Goal: Task Accomplishment & Management: Use online tool/utility

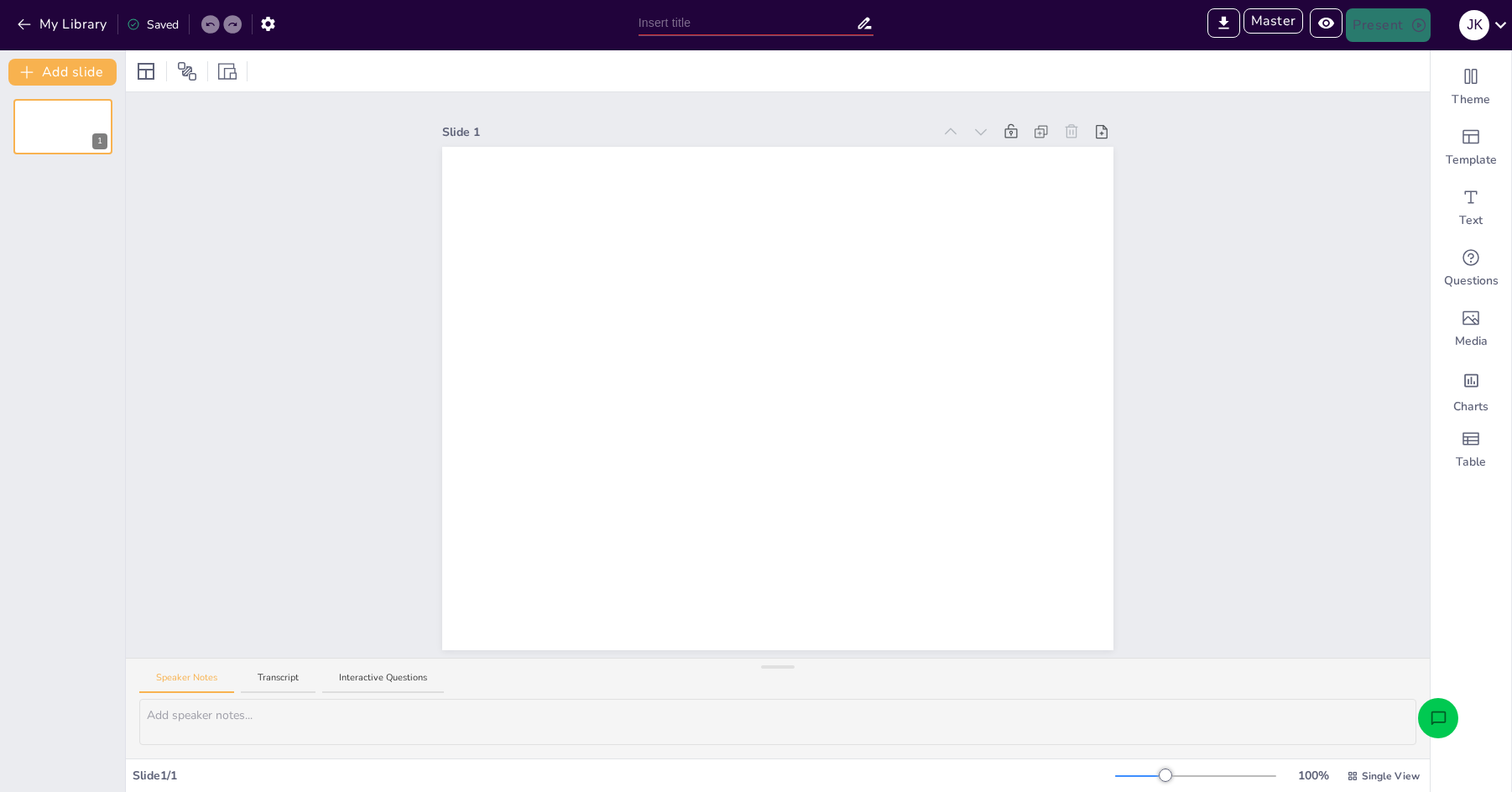
type input "Sendsteps 2.0: Enhancements and Innovations"
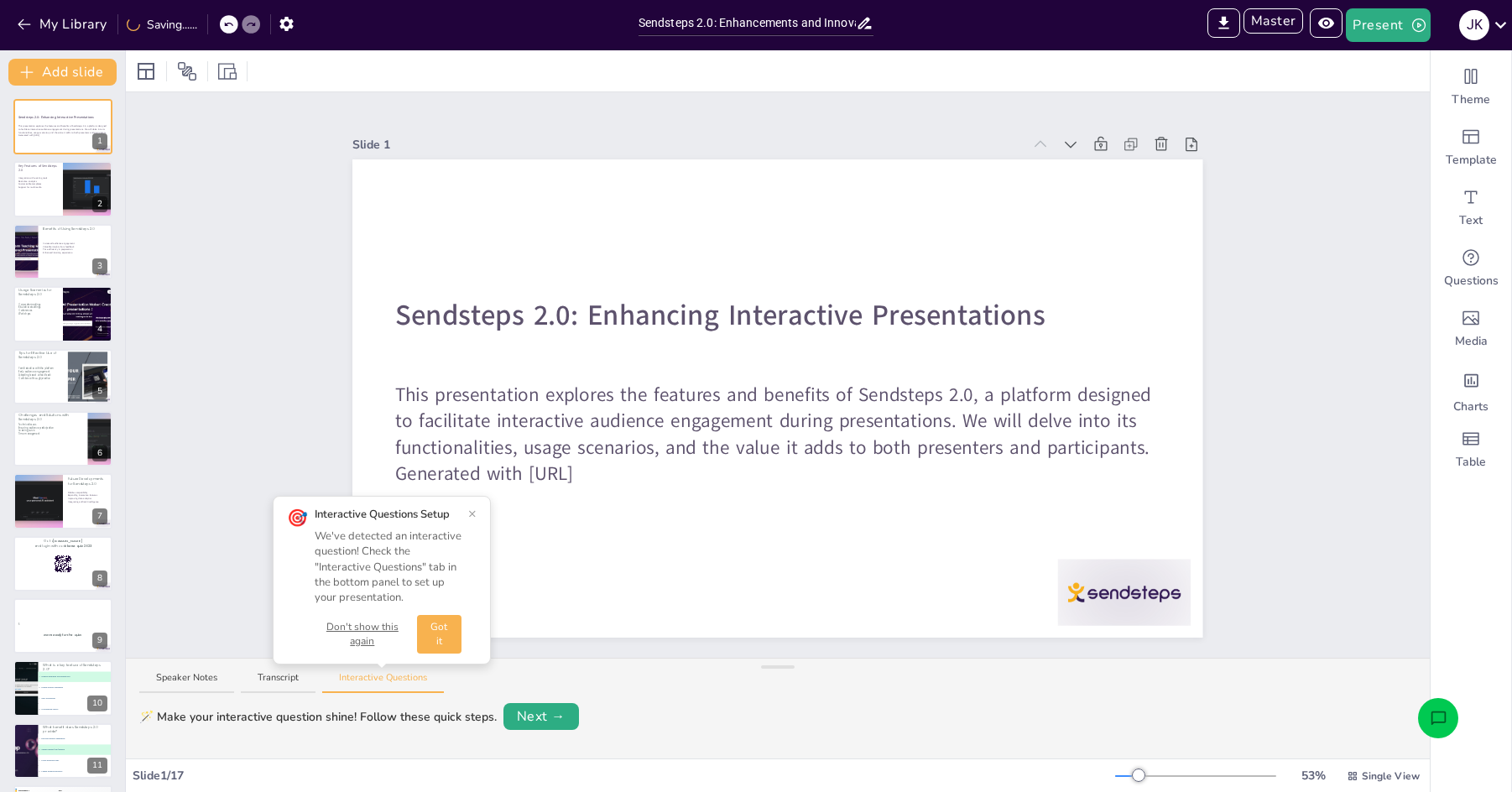
click at [452, 636] on button "Got it" at bounding box center [439, 634] width 45 height 38
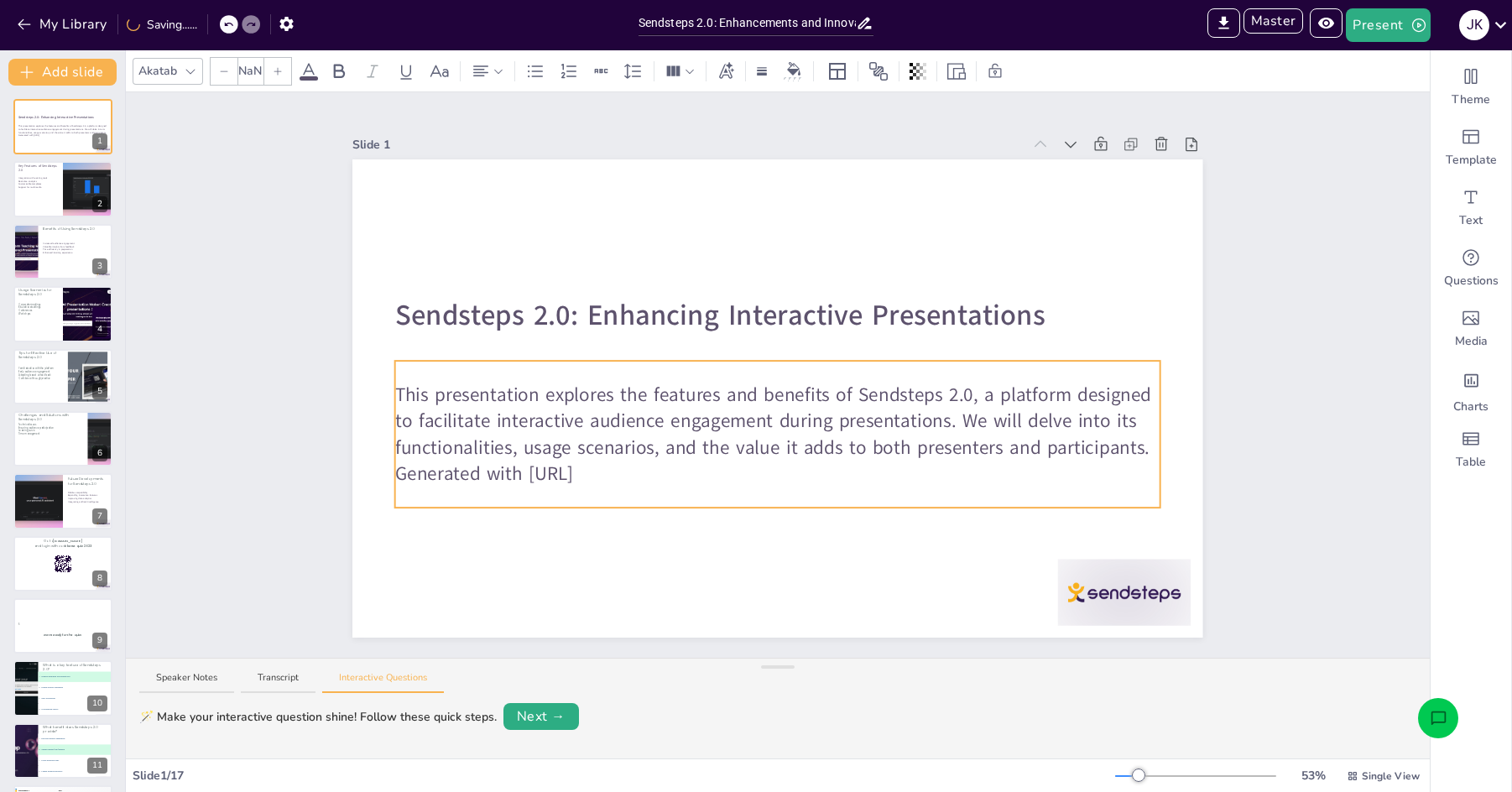
click at [593, 412] on p "This presentation explores the features and benefits of Sendsteps 2.0, a platfo…" at bounding box center [778, 420] width 765 height 79
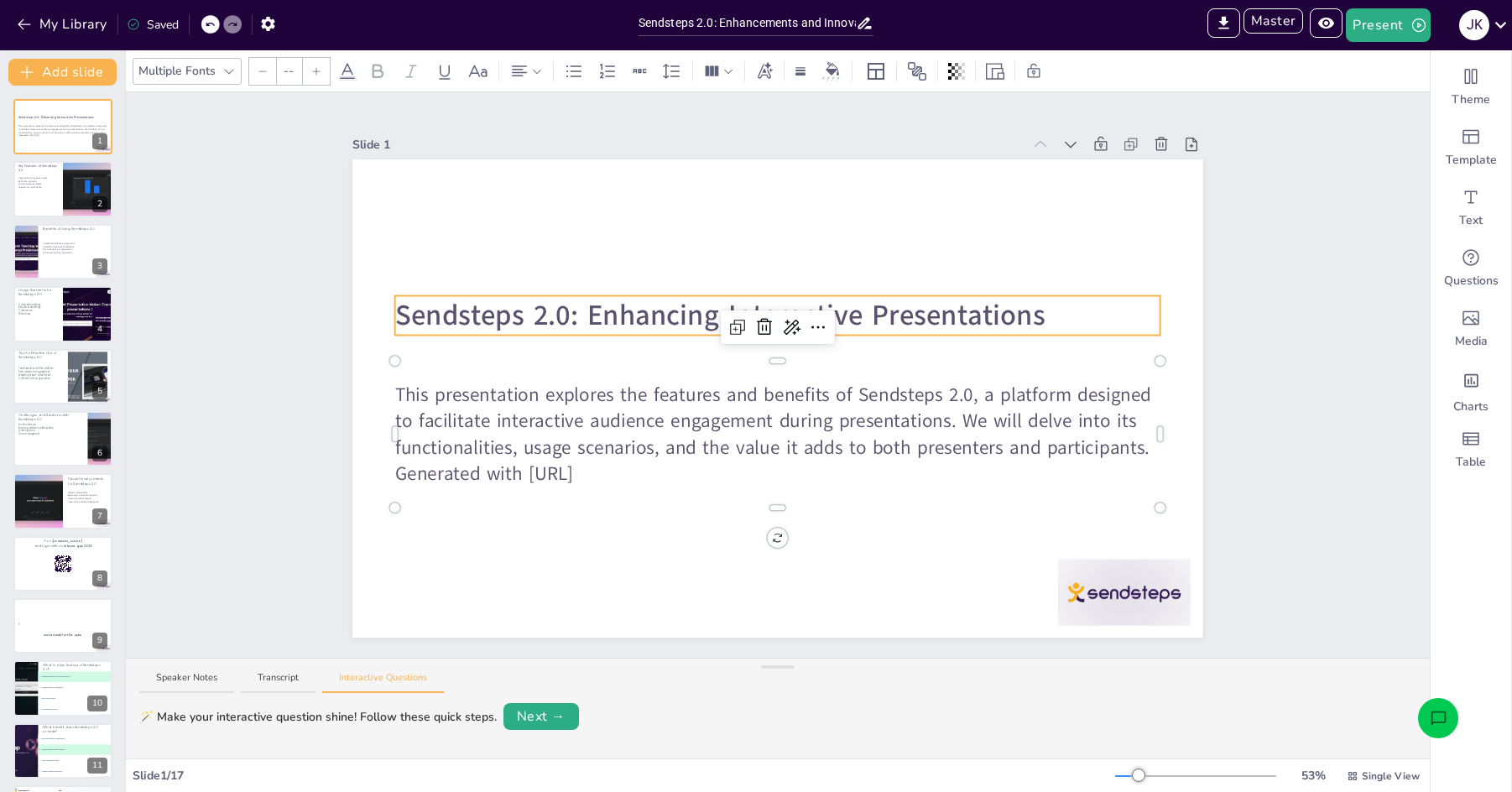
click at [655, 320] on strong "Sendsteps 2.0: Enhancing Interactive Presentations" at bounding box center [720, 315] width 650 height 38
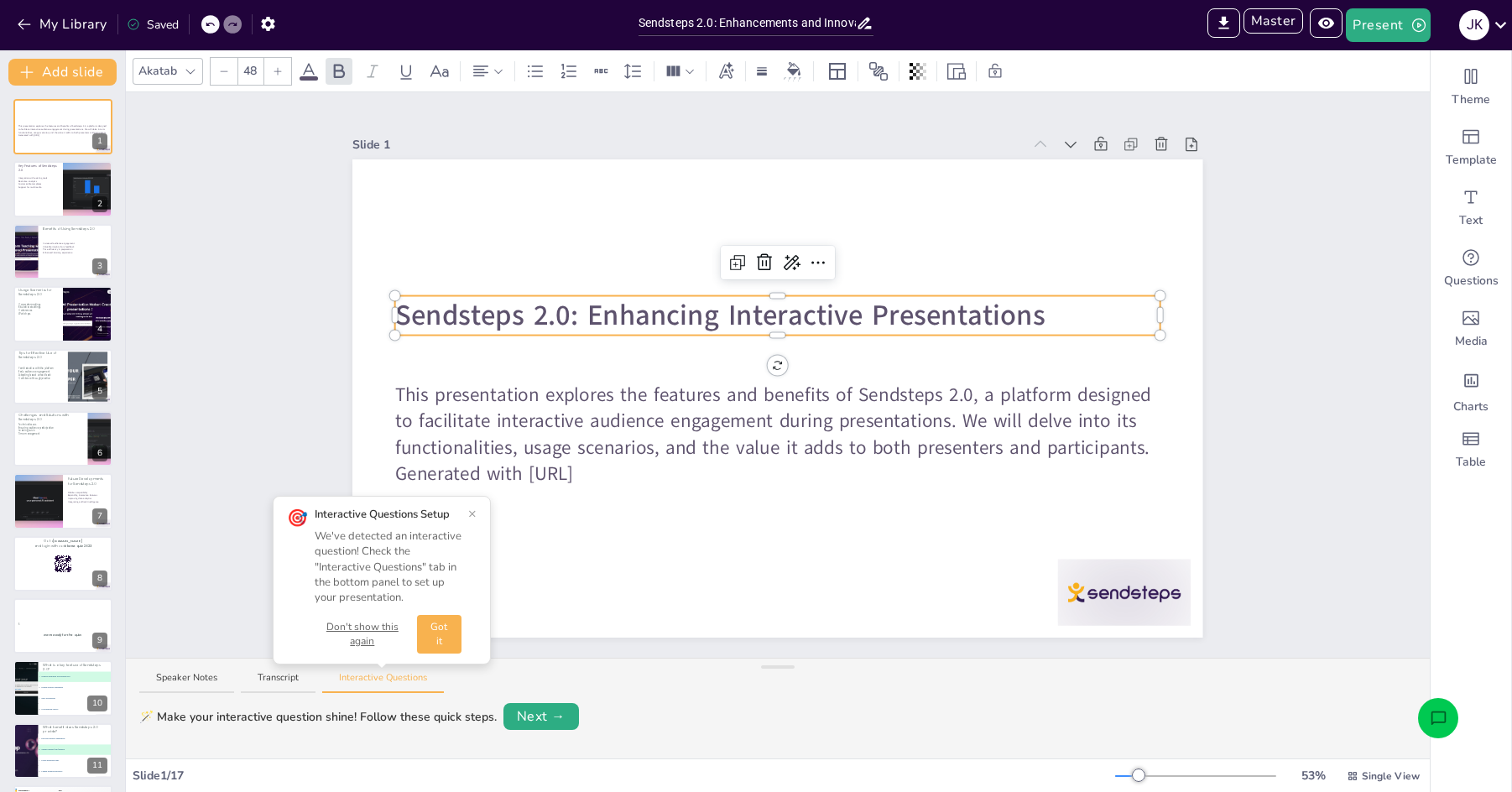
click at [305, 71] on icon at bounding box center [309, 70] width 15 height 16
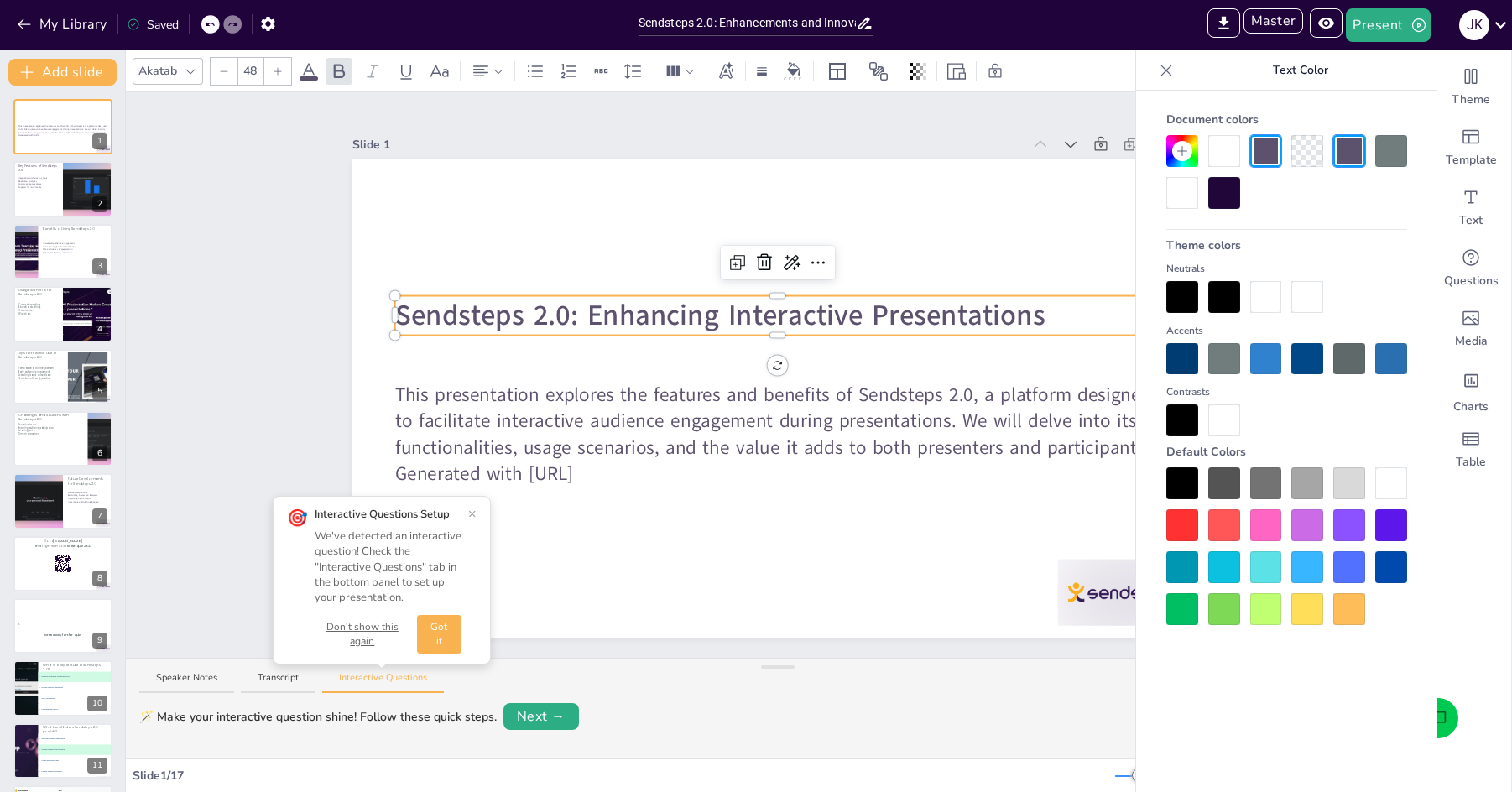
click at [1260, 356] on div at bounding box center [1266, 359] width 32 height 32
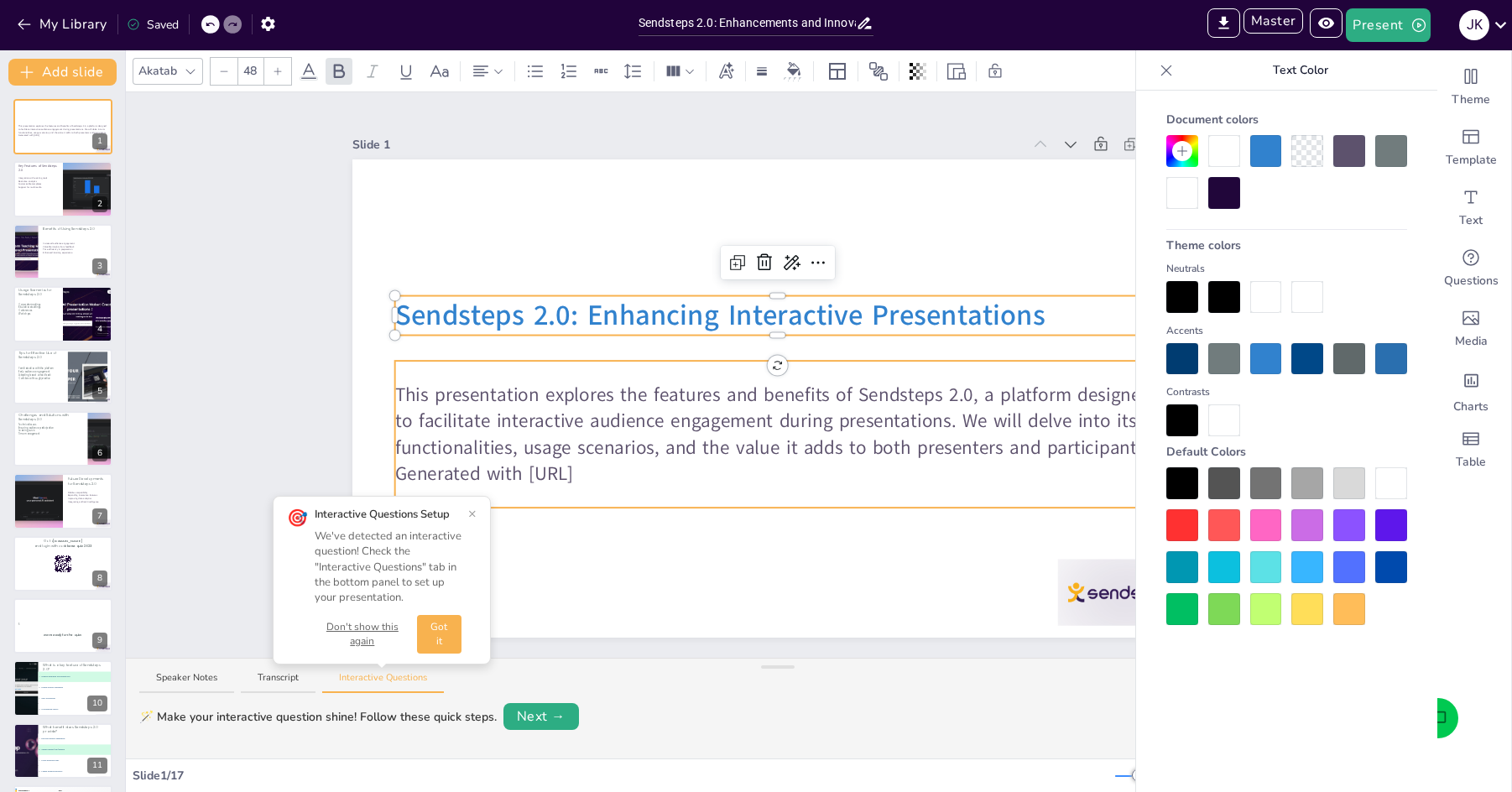
click at [876, 435] on p "This presentation explores the features and benefits of Sendsteps 2.0, a platfo…" at bounding box center [778, 420] width 765 height 79
type input "32"
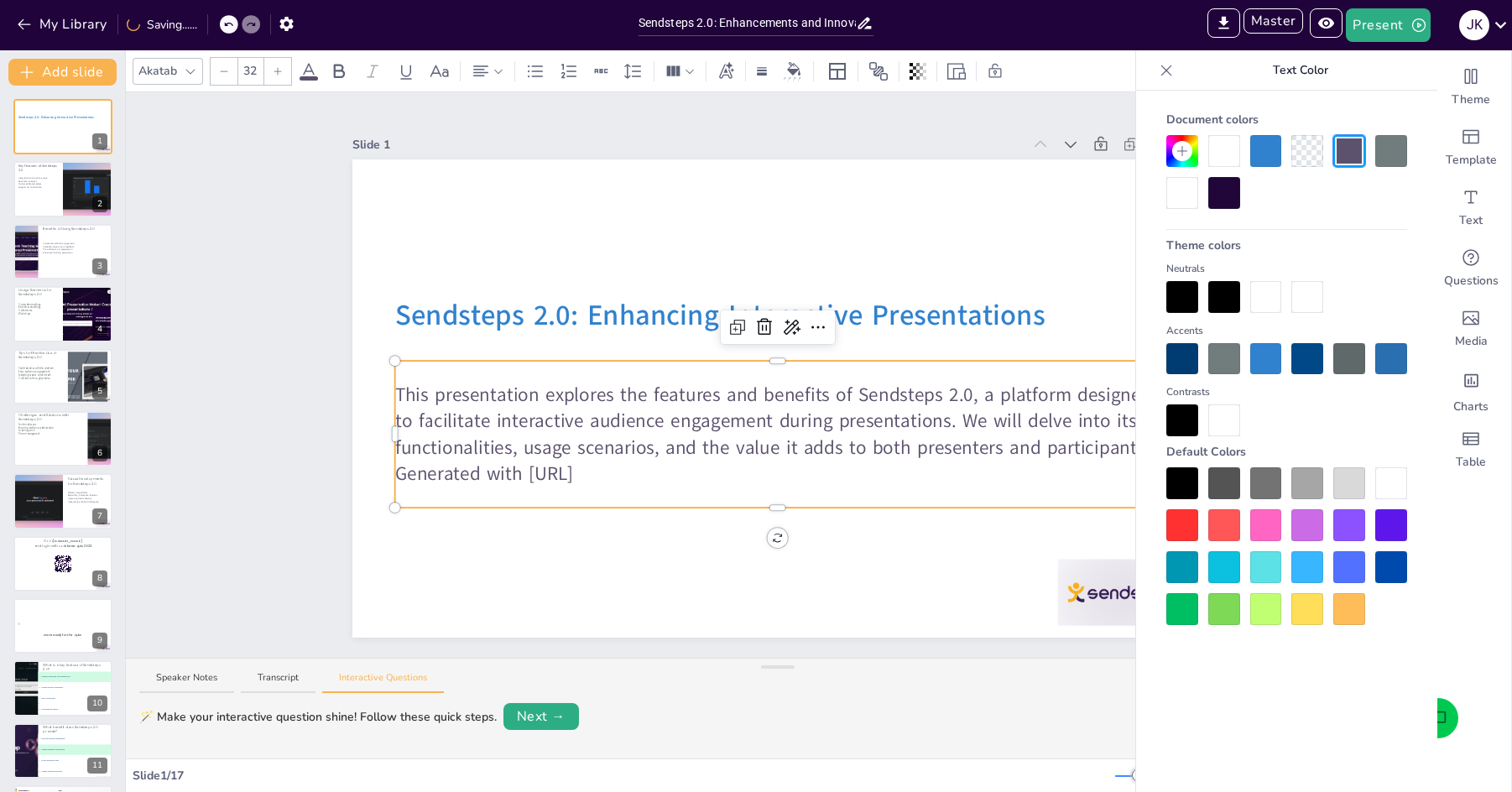
click at [1192, 526] on div at bounding box center [1182, 526] width 32 height 32
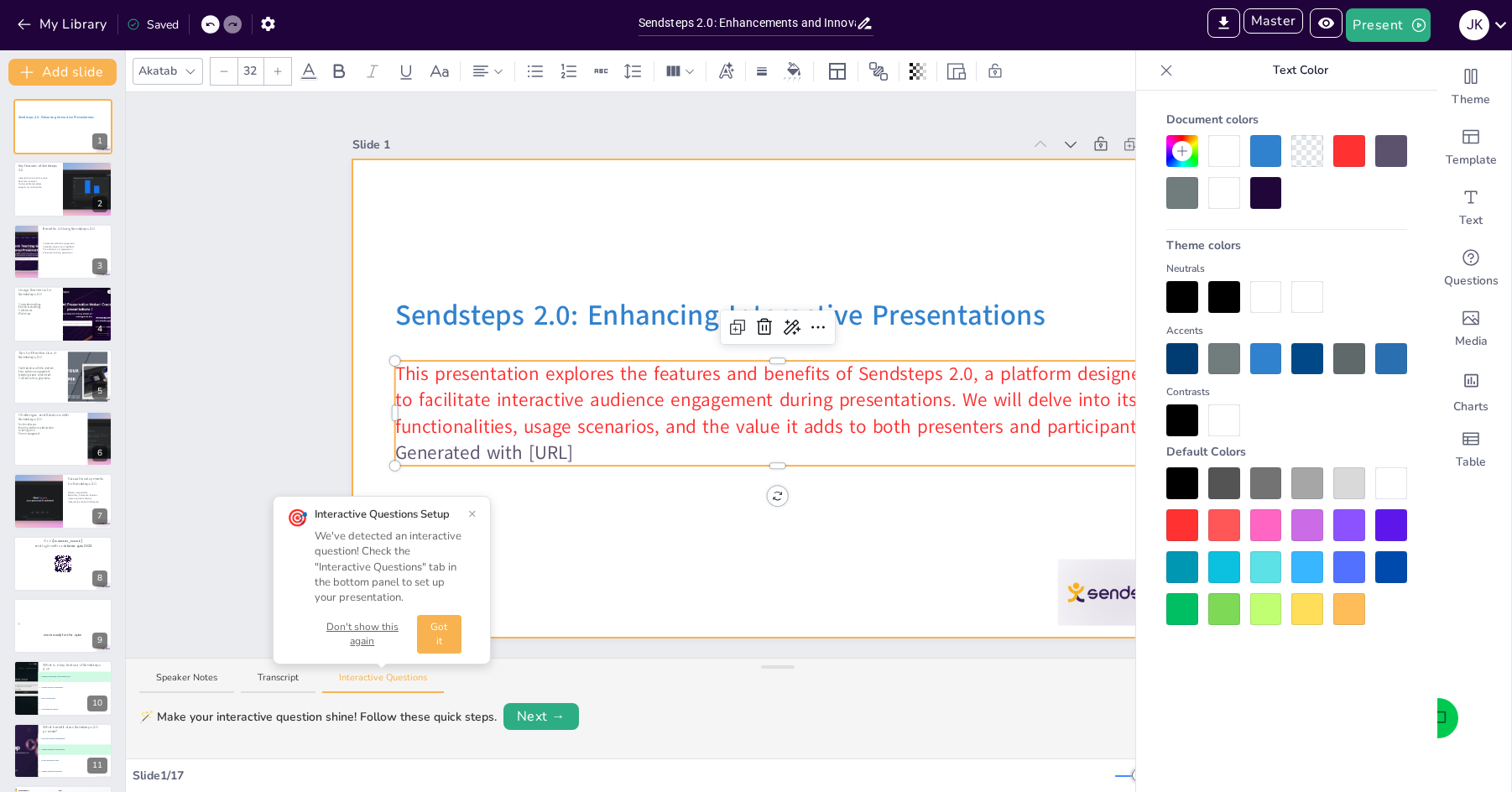
click at [730, 560] on div at bounding box center [777, 399] width 850 height 479
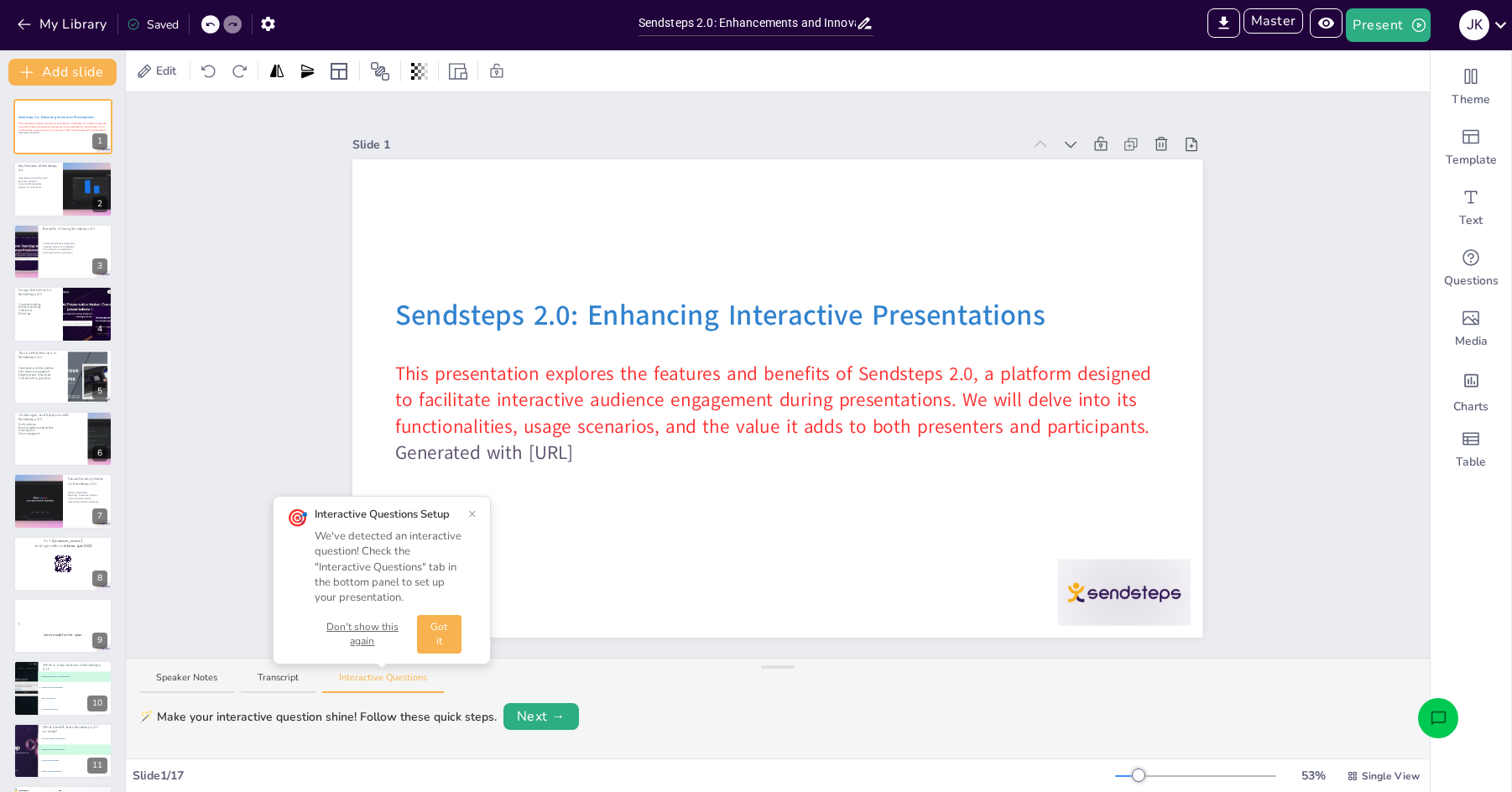
click at [430, 642] on button "Got it" at bounding box center [439, 634] width 45 height 38
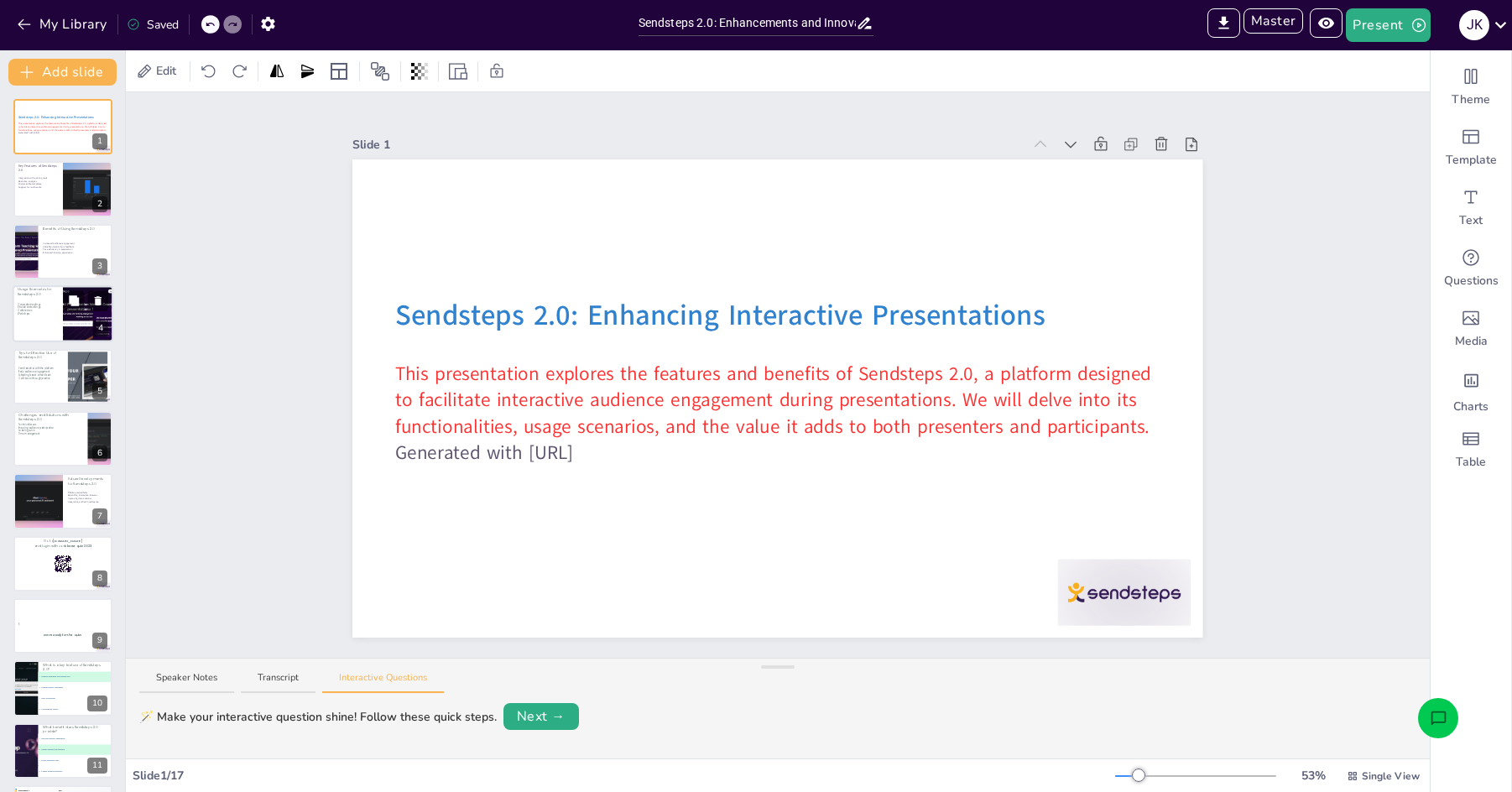
click at [62, 319] on div at bounding box center [63, 313] width 101 height 57
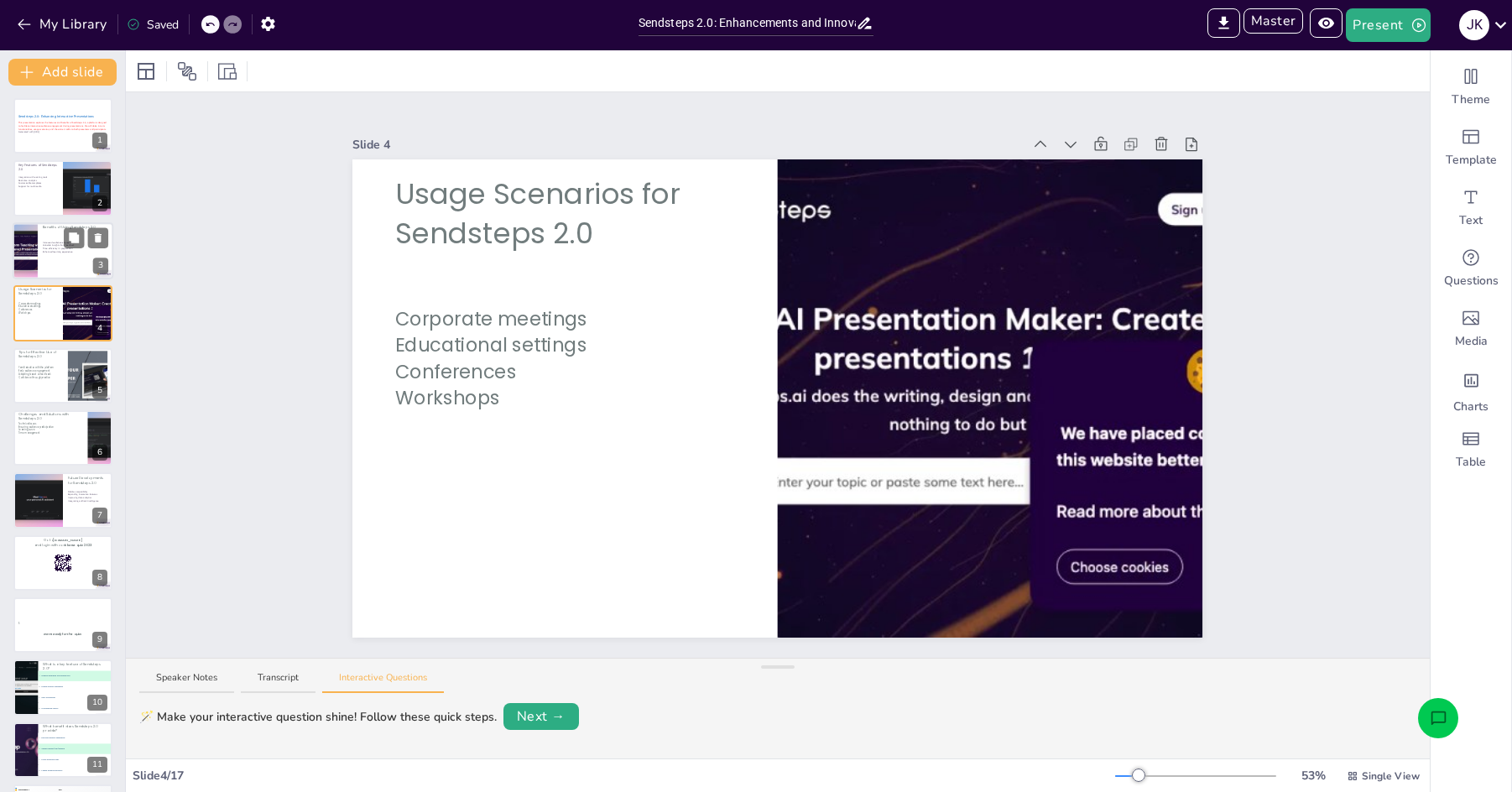
scroll to position [137, 0]
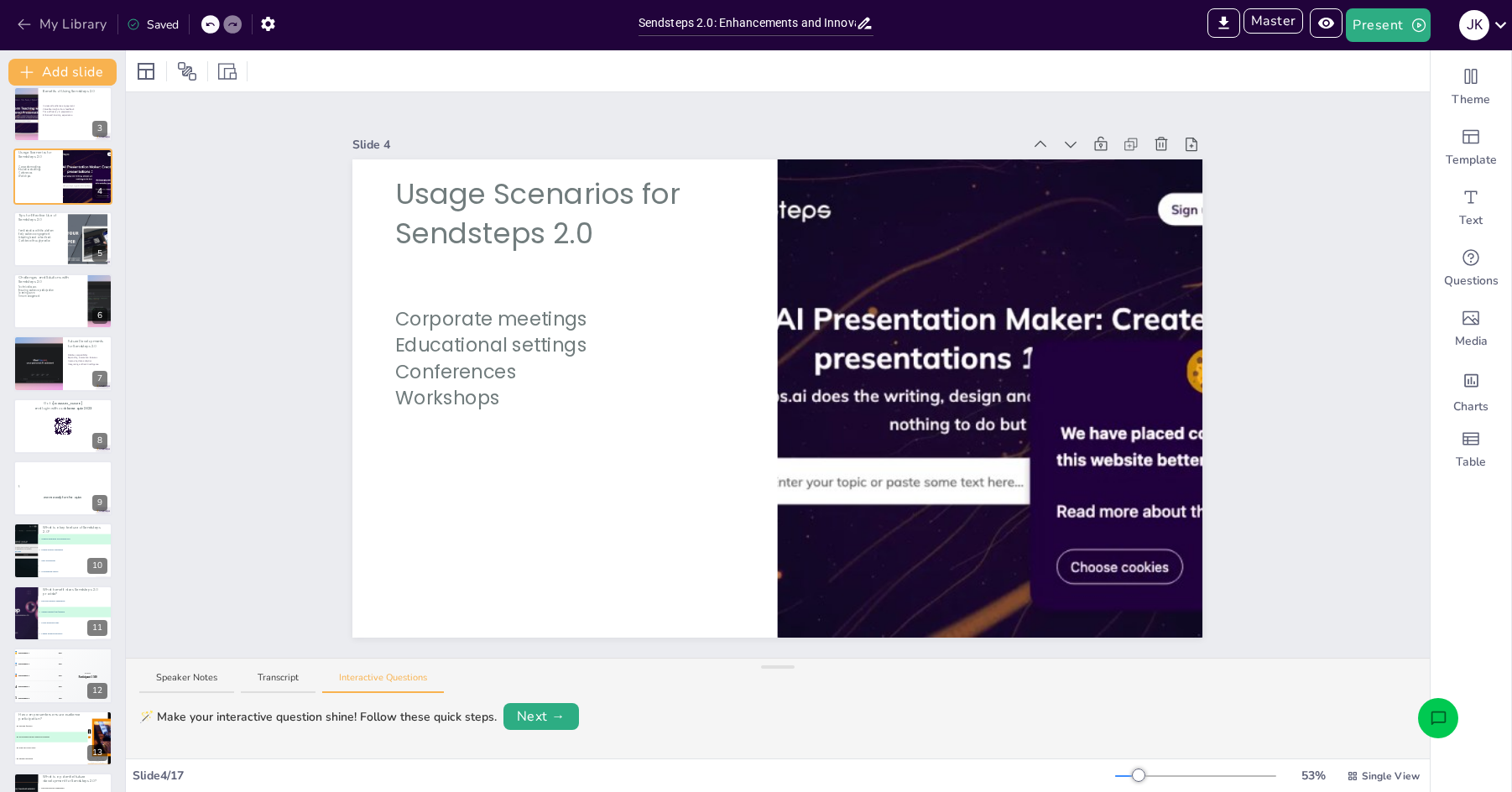
click at [28, 22] on icon "button" at bounding box center [24, 24] width 17 height 17
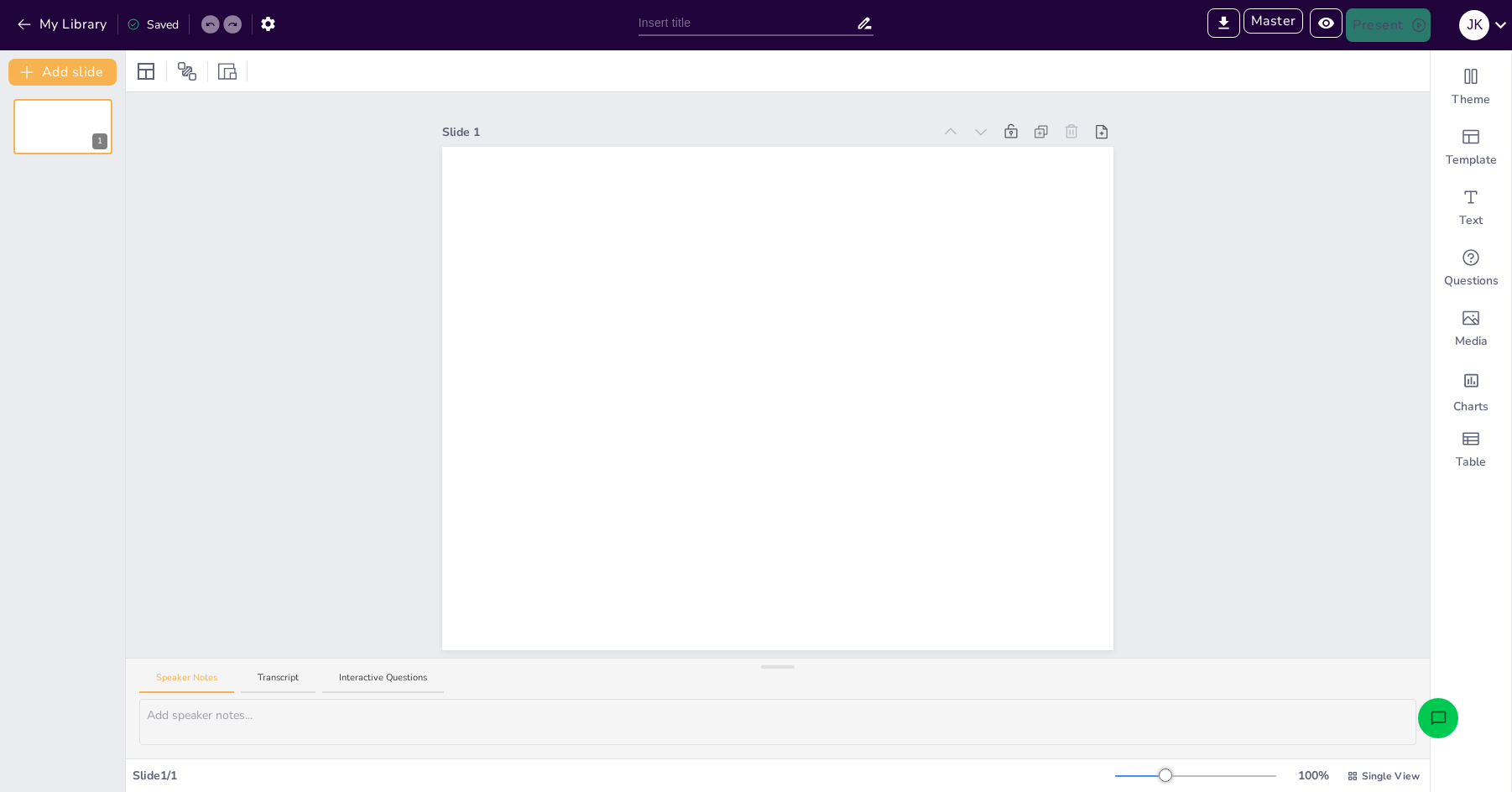
type input "Biomedische Kennis en de Toekomst van Medische Behandelingen"
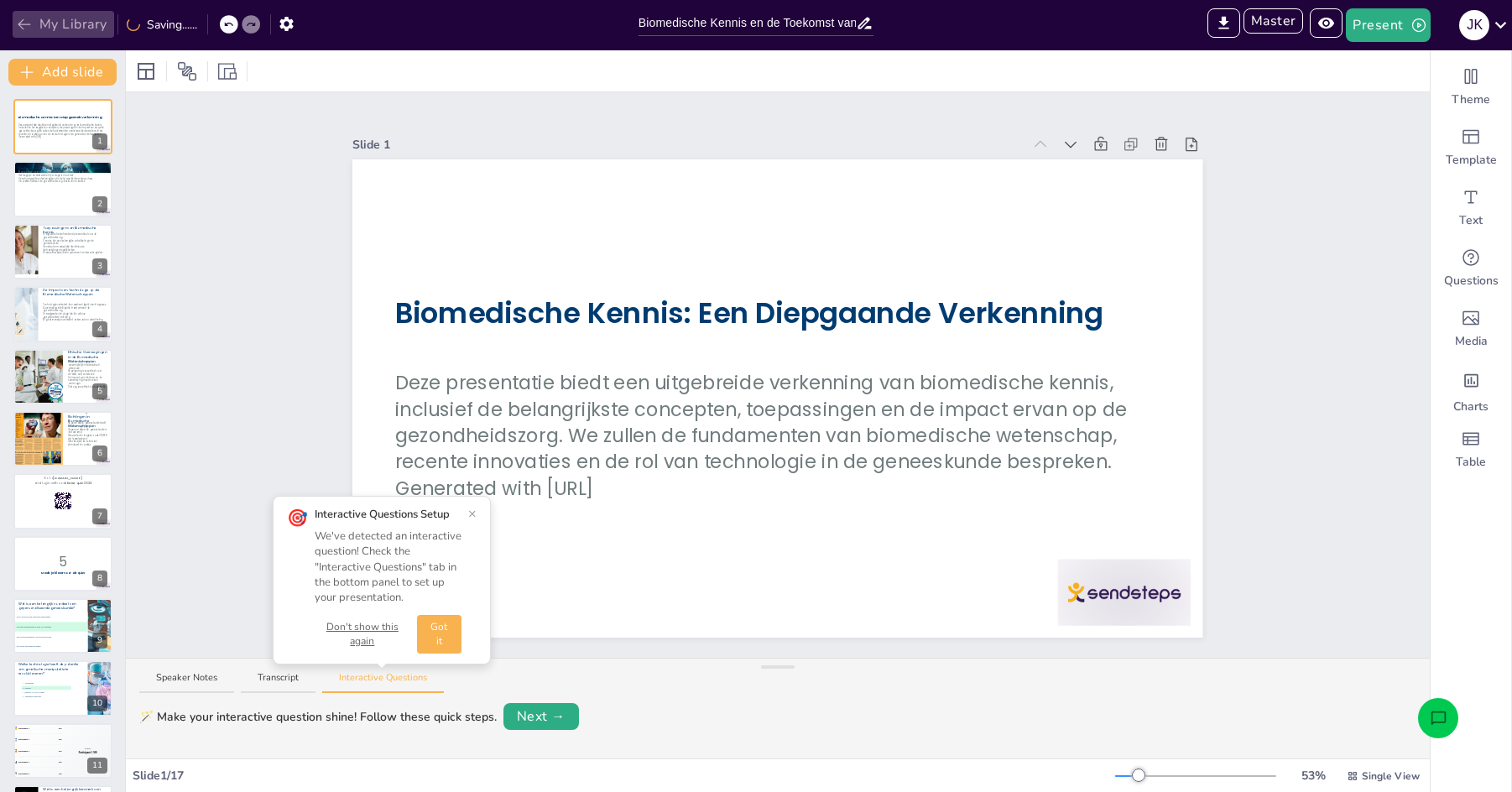
click at [40, 23] on button "My Library" at bounding box center [63, 24] width 102 height 27
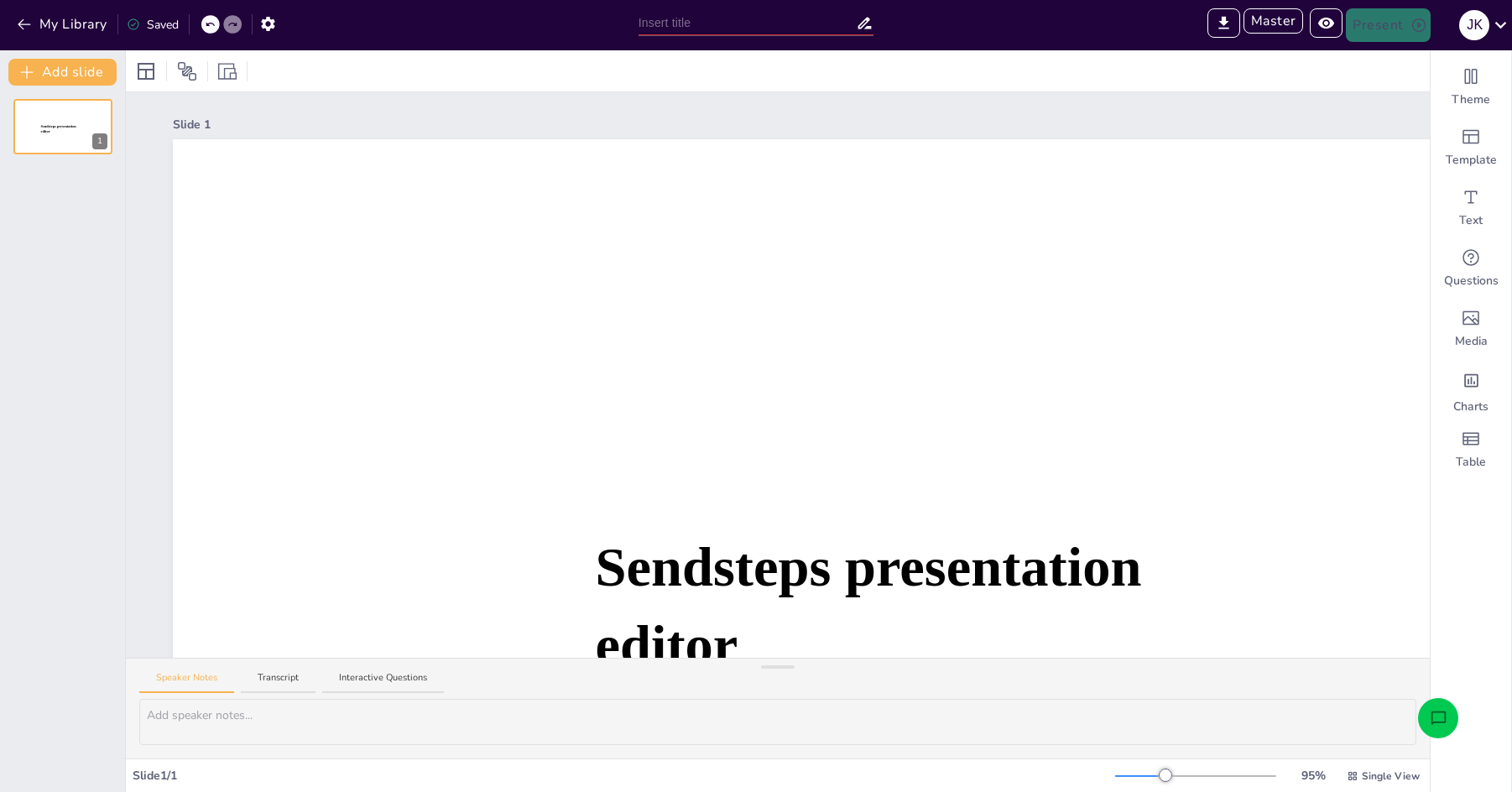
type input "Sendsteps presentation"
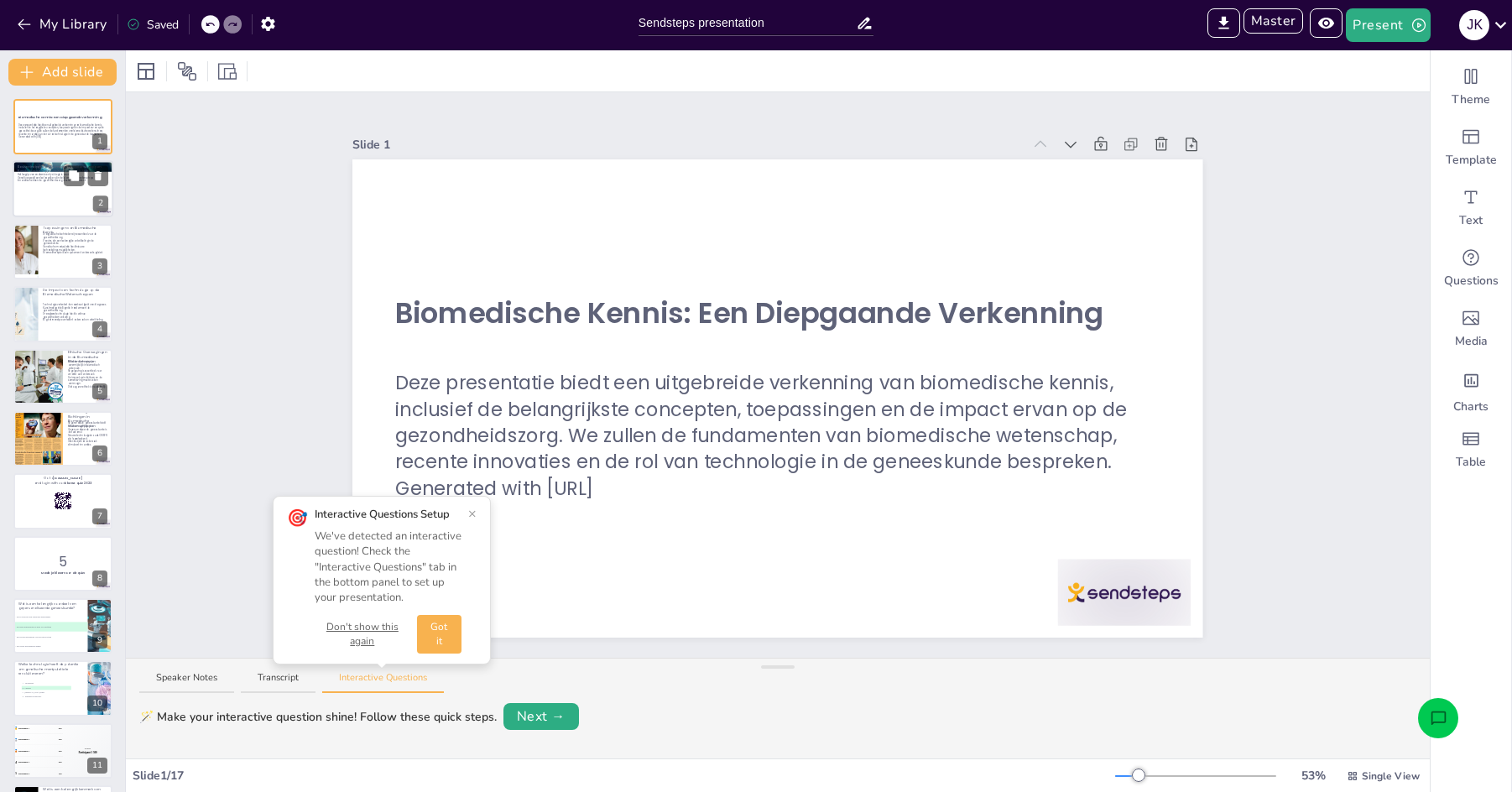
click at [36, 202] on div at bounding box center [63, 189] width 101 height 57
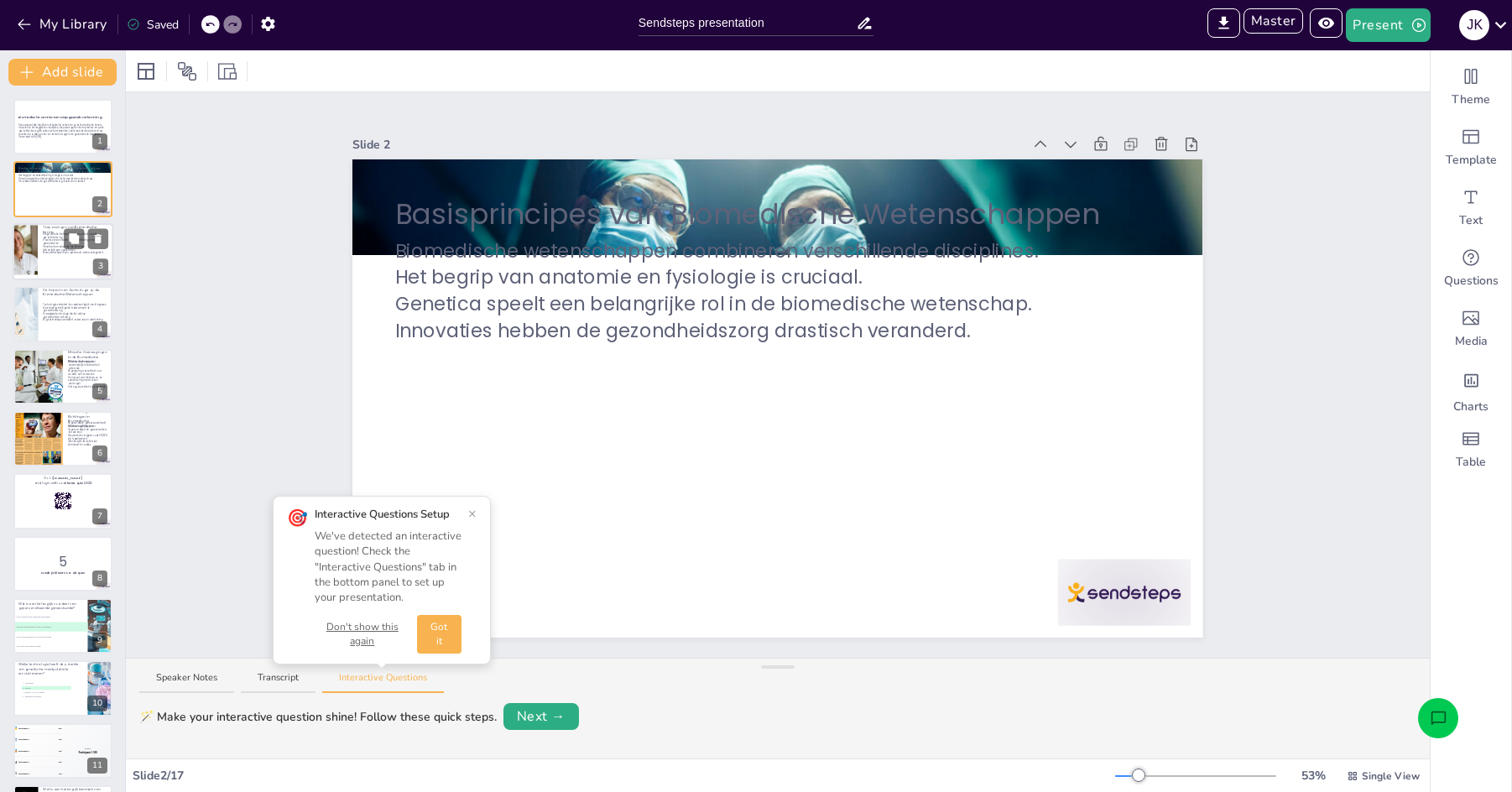
click at [73, 261] on div at bounding box center [63, 252] width 101 height 57
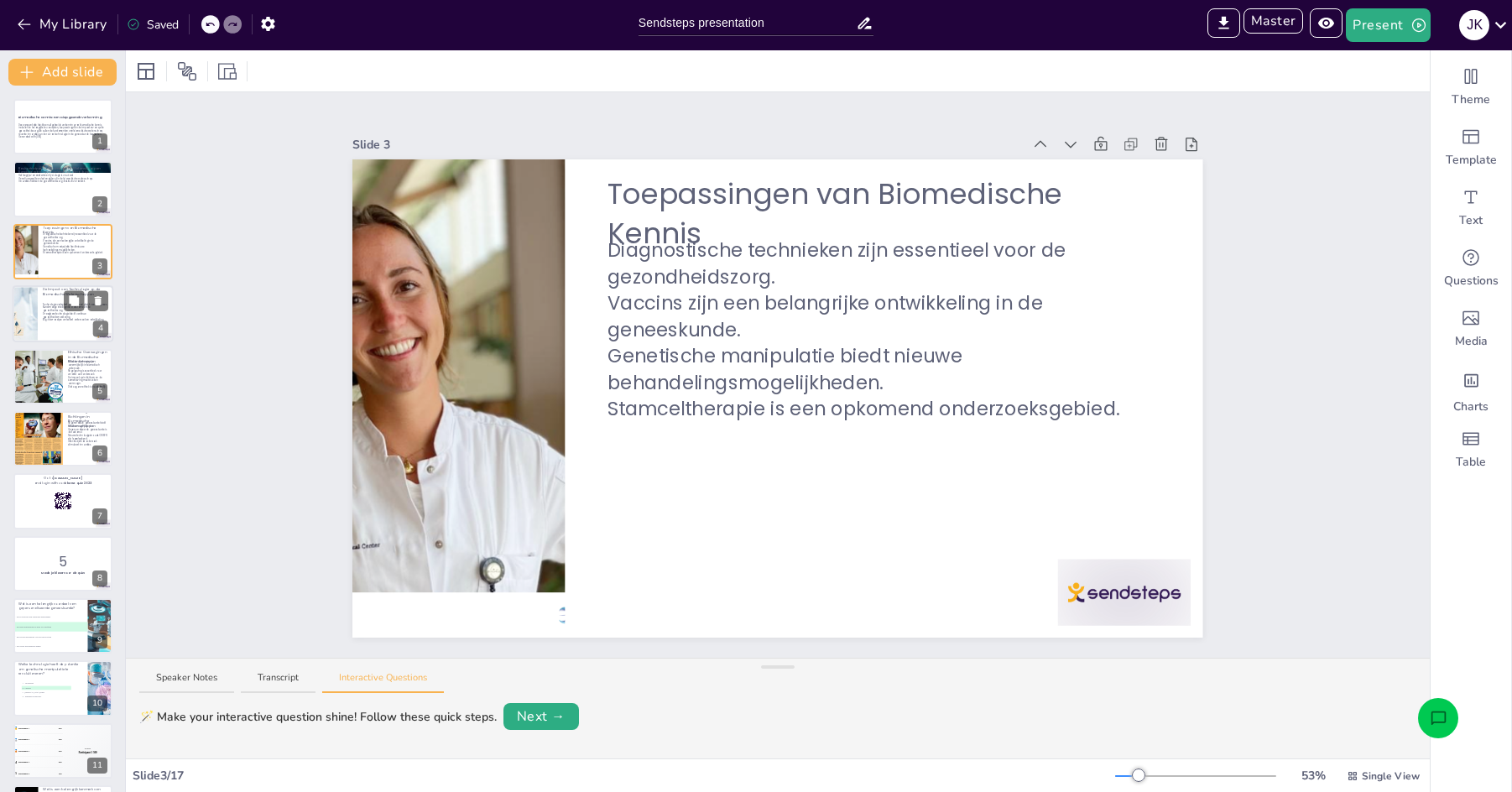
click at [63, 324] on div at bounding box center [63, 313] width 101 height 57
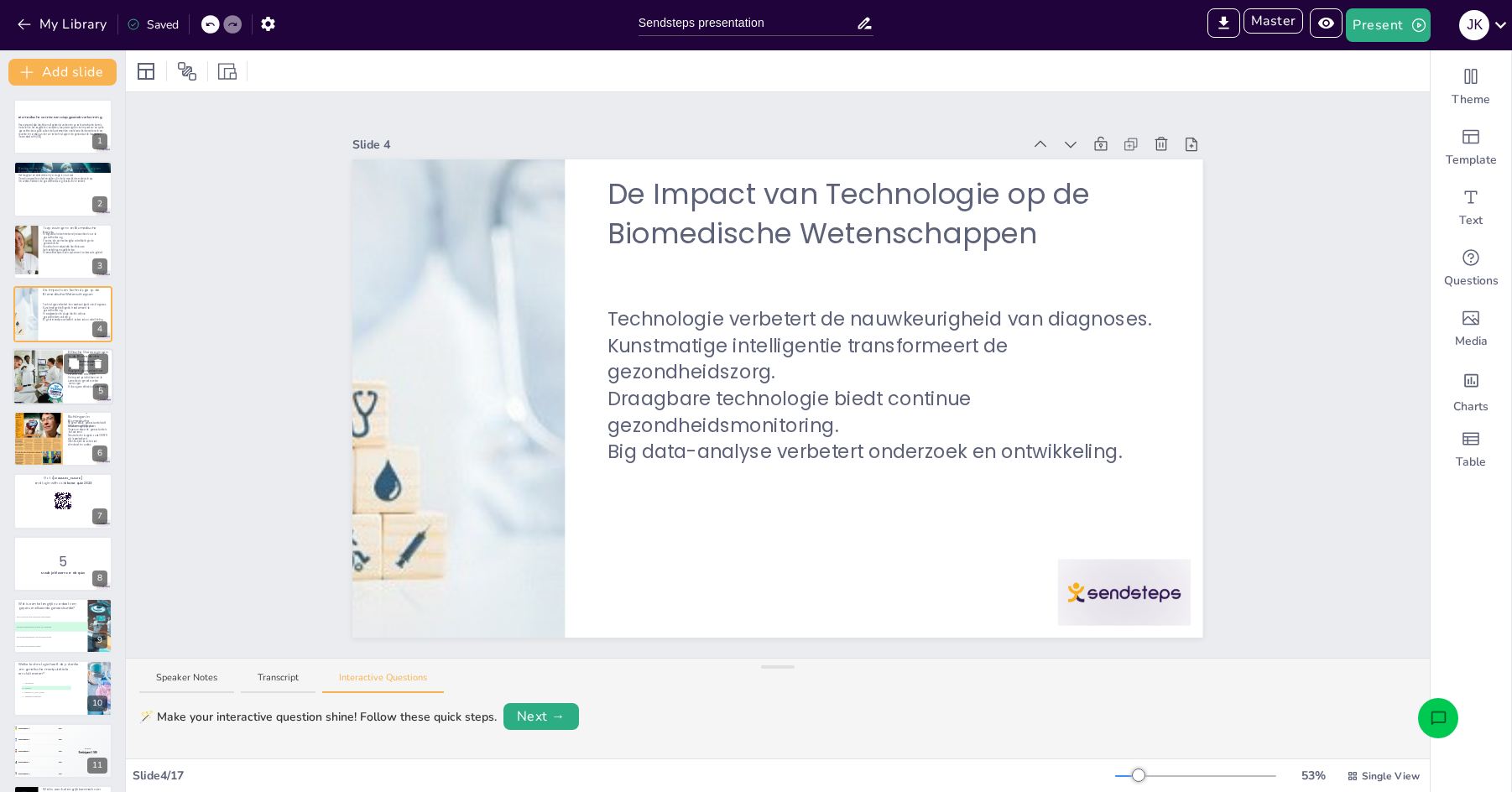
click at [28, 380] on div at bounding box center [37, 376] width 57 height 57
